Goal: Find specific page/section: Find specific page/section

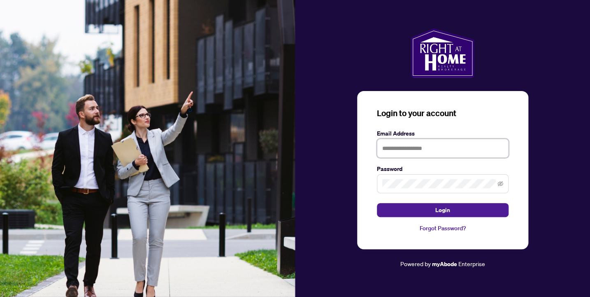
click at [402, 145] on input "text" at bounding box center [443, 148] width 132 height 19
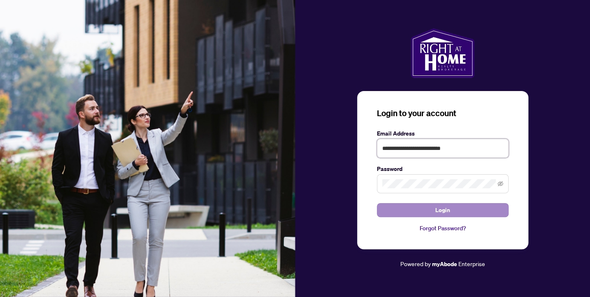
type input "**********"
click at [437, 217] on span "Login" at bounding box center [443, 209] width 15 height 13
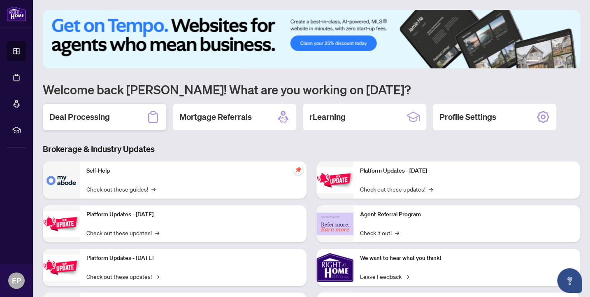
click at [87, 121] on h2 "Deal Processing" at bounding box center [79, 117] width 61 height 12
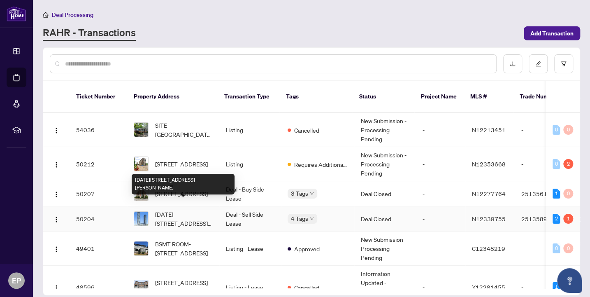
click at [184, 187] on div "[DATE][STREET_ADDRESS][PERSON_NAME]" at bounding box center [183, 184] width 103 height 21
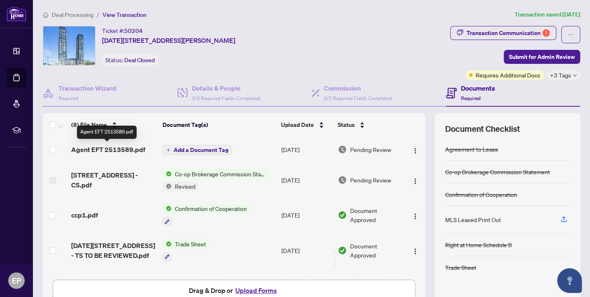
click at [128, 149] on span "Agent EFT 2513589.pdf" at bounding box center [108, 150] width 74 height 10
